Goal: Task Accomplishment & Management: Manage account settings

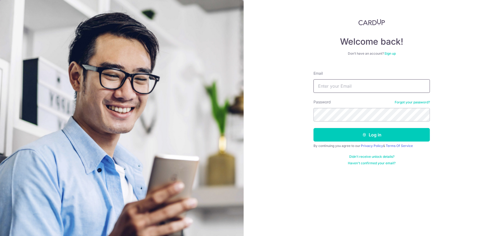
click at [331, 84] on input "Email" at bounding box center [372, 86] width 117 height 14
type input "jwventurecapital@gmail.com"
click at [314, 128] on button "Log in" at bounding box center [372, 135] width 117 height 14
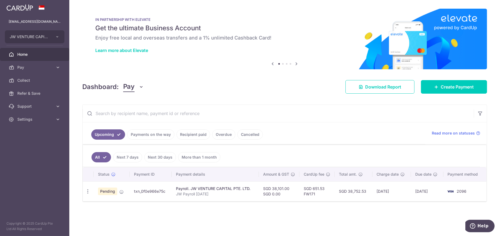
click at [249, 136] on link "Cancelled" at bounding box center [250, 135] width 25 height 10
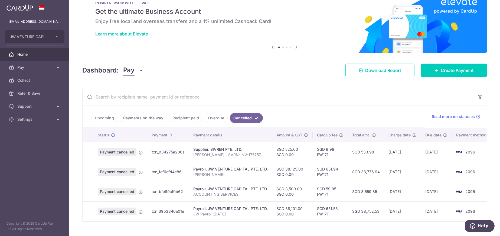
scroll to position [30, 0]
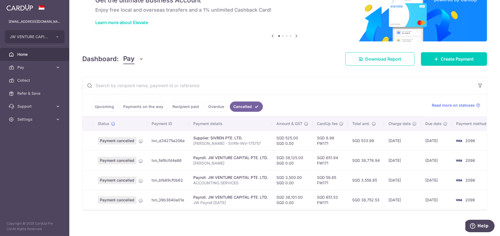
click at [95, 104] on link "Upcoming" at bounding box center [104, 107] width 26 height 10
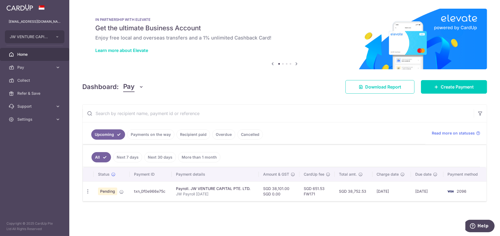
click at [251, 135] on link "Cancelled" at bounding box center [250, 135] width 25 height 10
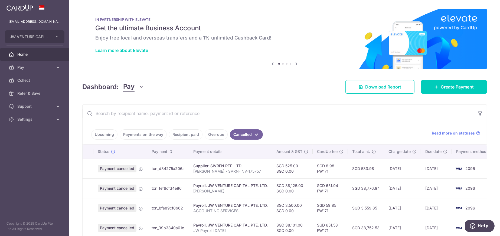
click at [217, 135] on link "Overdue" at bounding box center [216, 135] width 23 height 10
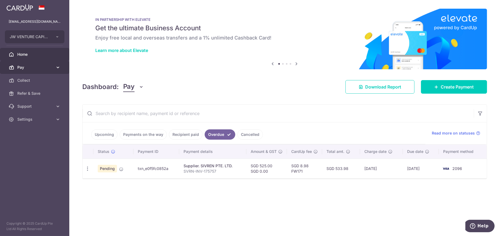
click at [14, 63] on link "Pay" at bounding box center [34, 67] width 69 height 13
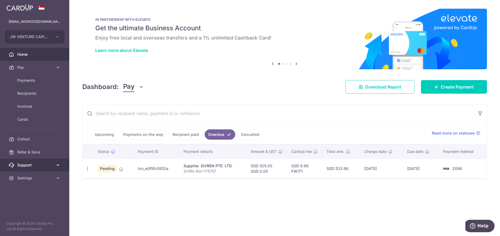
click at [27, 169] on link "Support" at bounding box center [34, 165] width 69 height 13
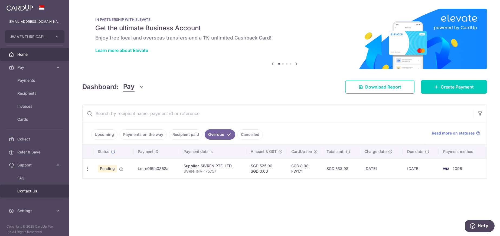
click at [27, 190] on span "Contact Us" at bounding box center [35, 191] width 36 height 5
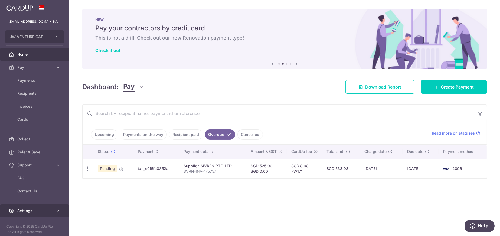
click at [28, 212] on span "Settings" at bounding box center [35, 210] width 36 height 5
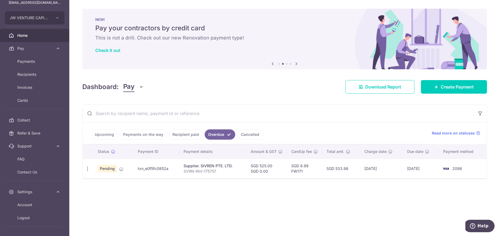
scroll to position [35, 0]
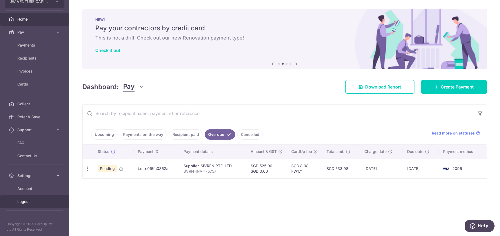
click at [27, 204] on span "Logout" at bounding box center [35, 201] width 36 height 5
